Goal: Obtain resource: Obtain resource

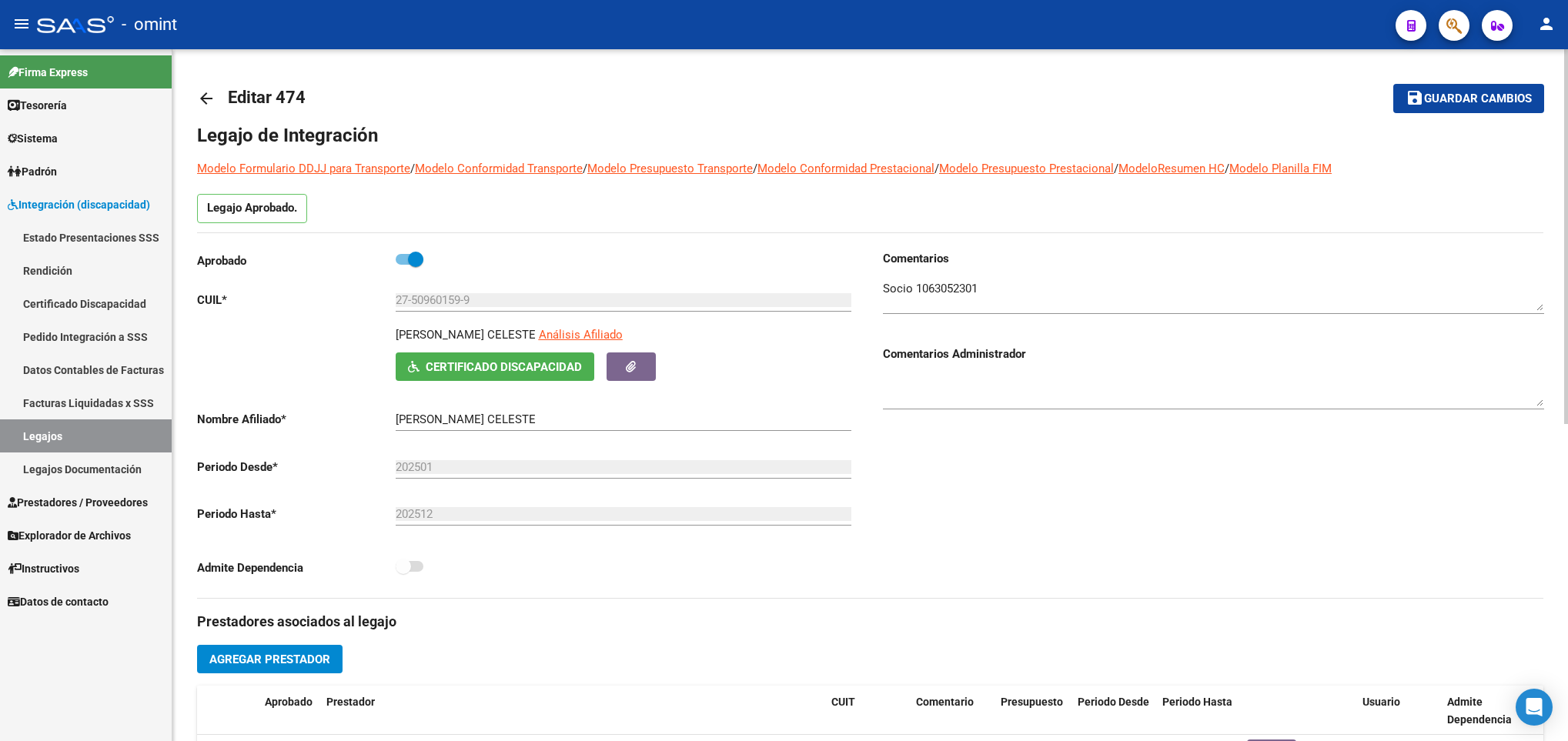
click at [212, 100] on mat-icon "arrow_back" at bounding box center [206, 98] width 19 height 19
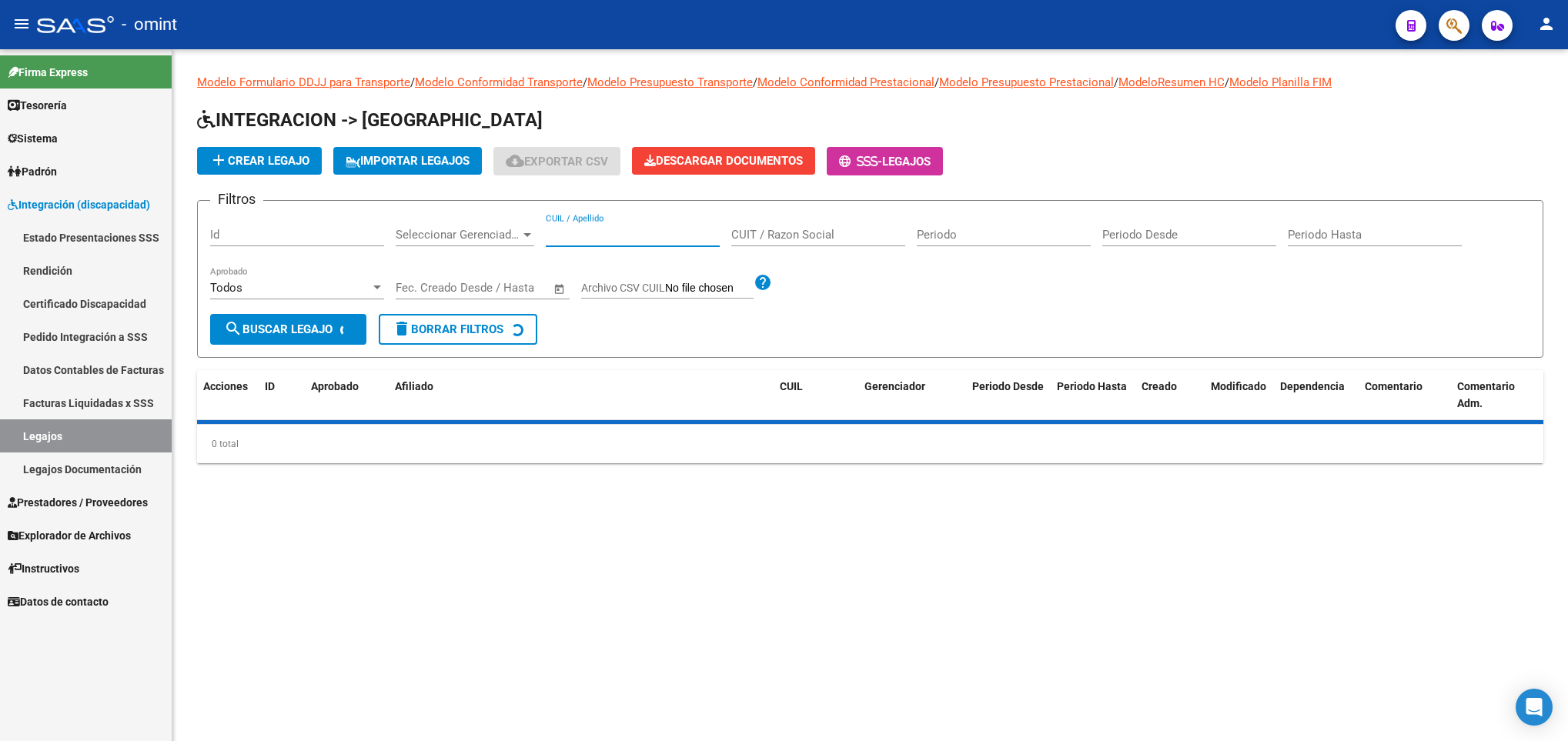
click at [640, 235] on input "CUIL / Apellido" at bounding box center [632, 234] width 174 height 14
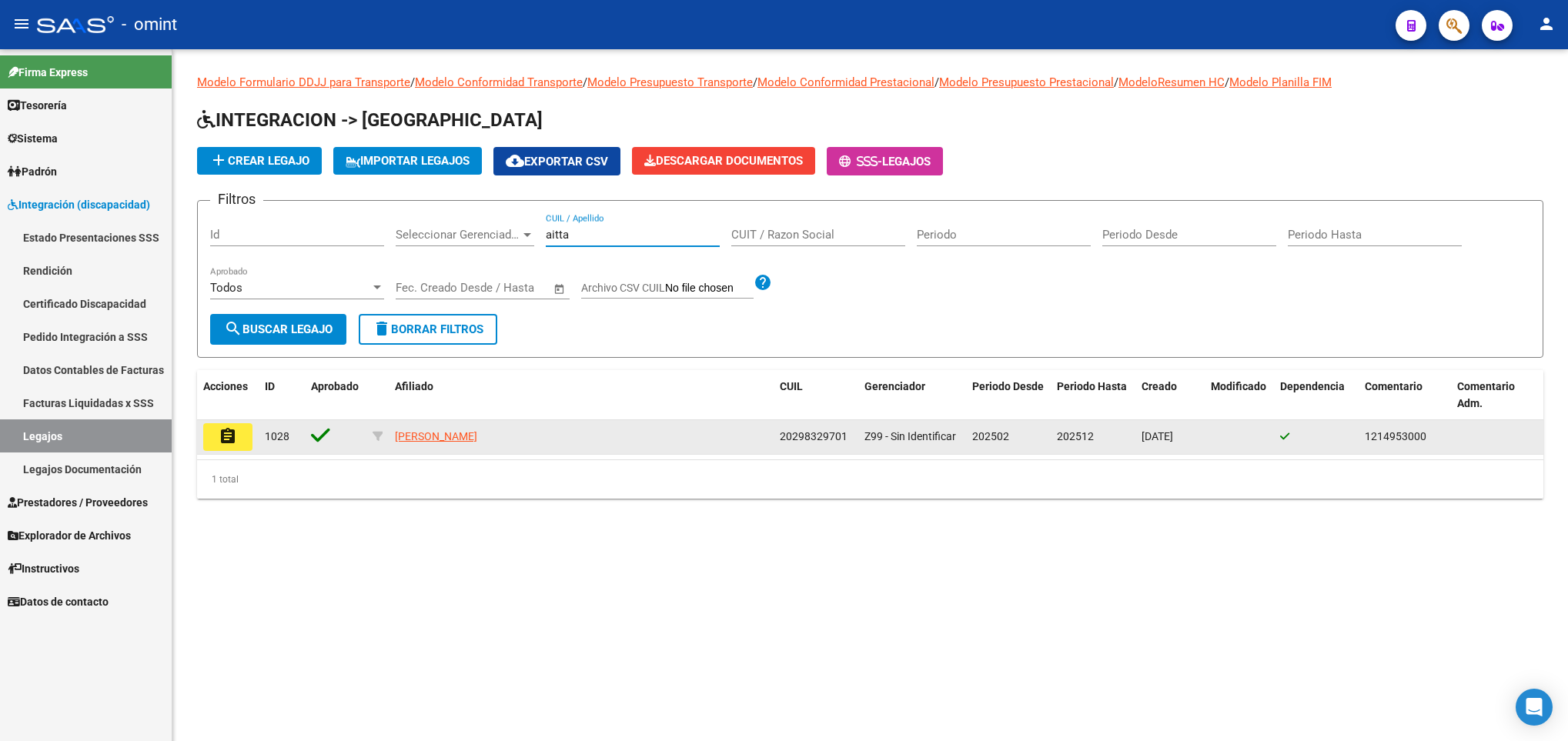
type input "aitta"
click at [235, 439] on mat-icon "assignment" at bounding box center [228, 436] width 19 height 19
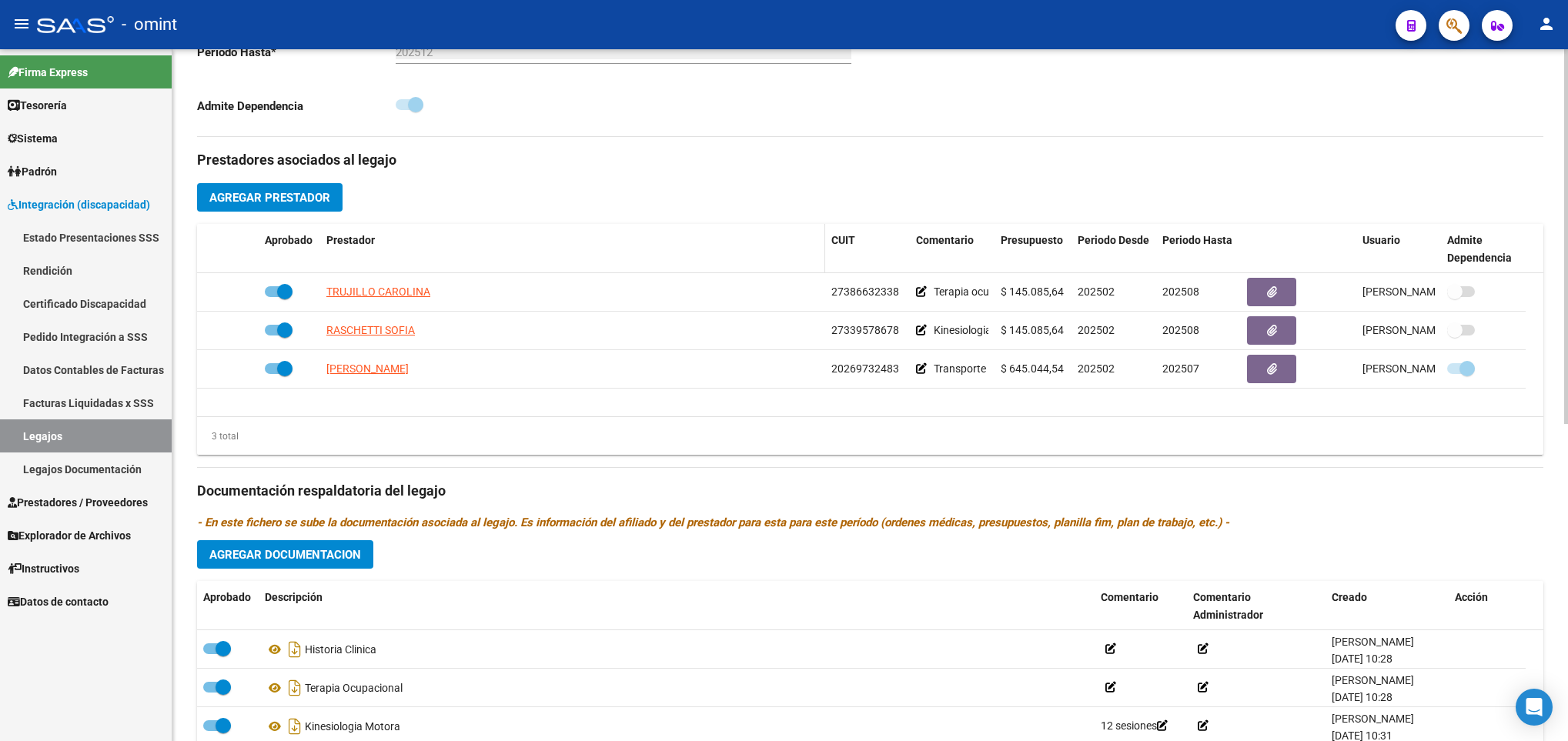
scroll to position [346, 0]
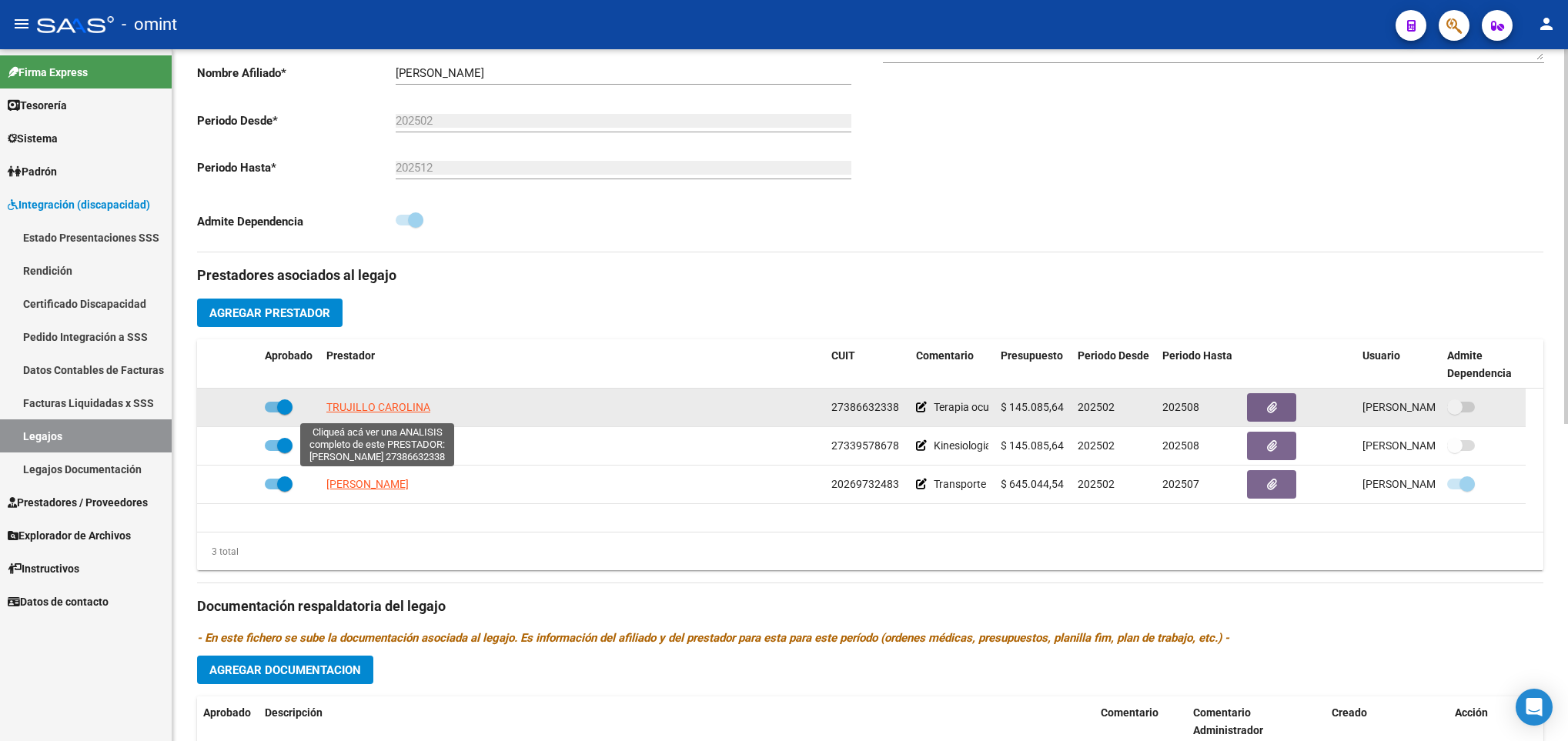
click at [393, 413] on span "TRUJILLO CAROLINA" at bounding box center [377, 407] width 104 height 12
type textarea "27386632338"
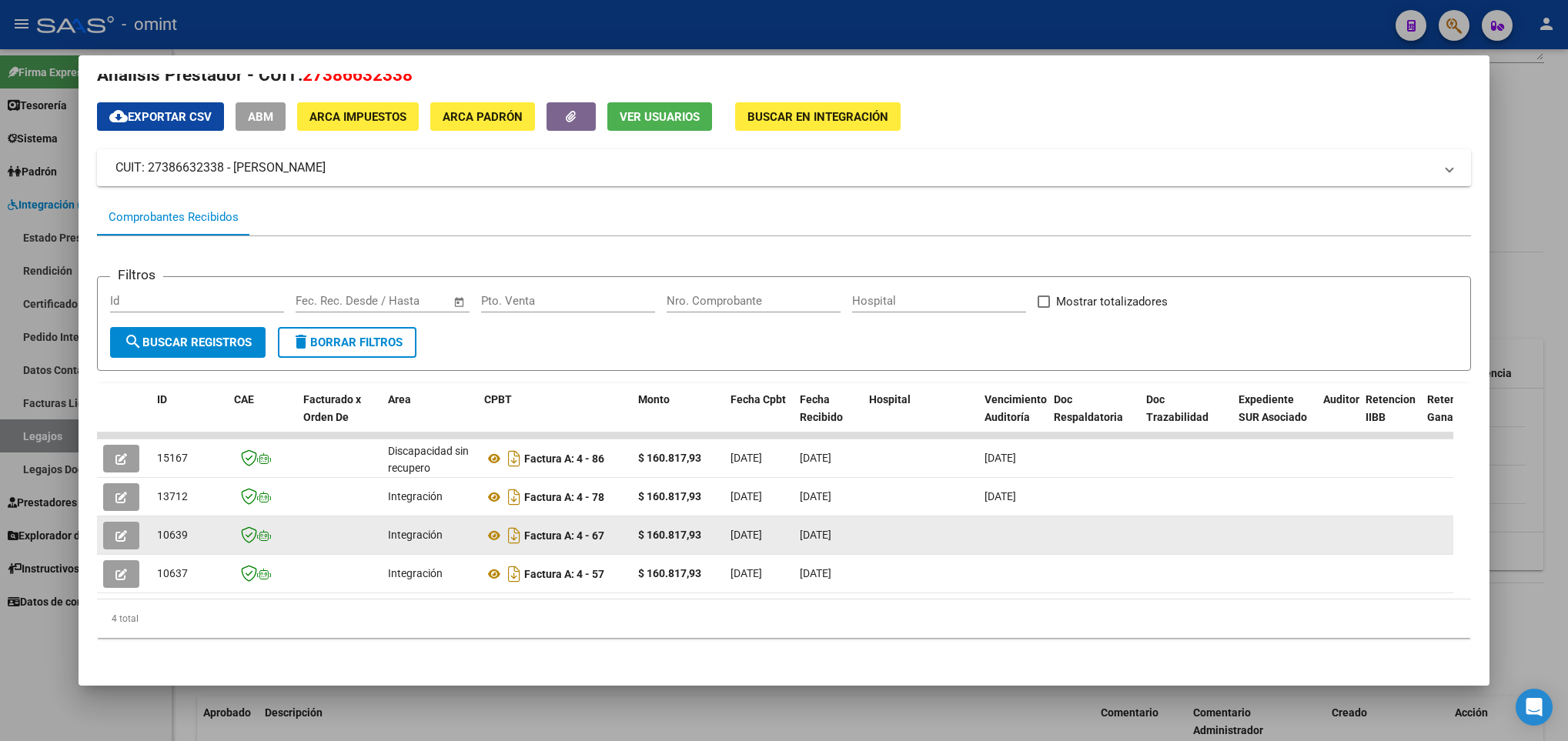
scroll to position [44, 0]
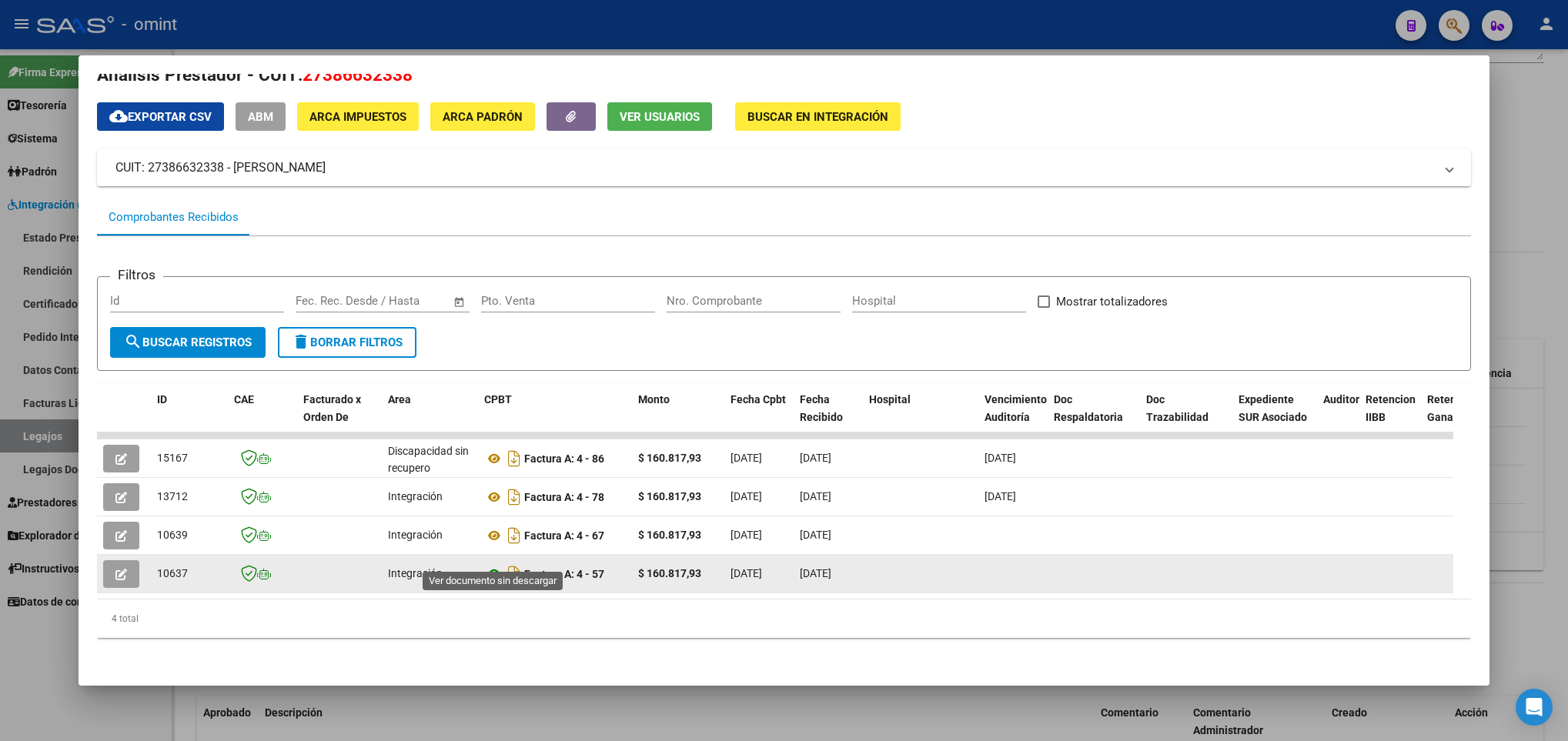
click at [485, 565] on icon at bounding box center [494, 574] width 20 height 19
